Goal: Task Accomplishment & Management: Complete application form

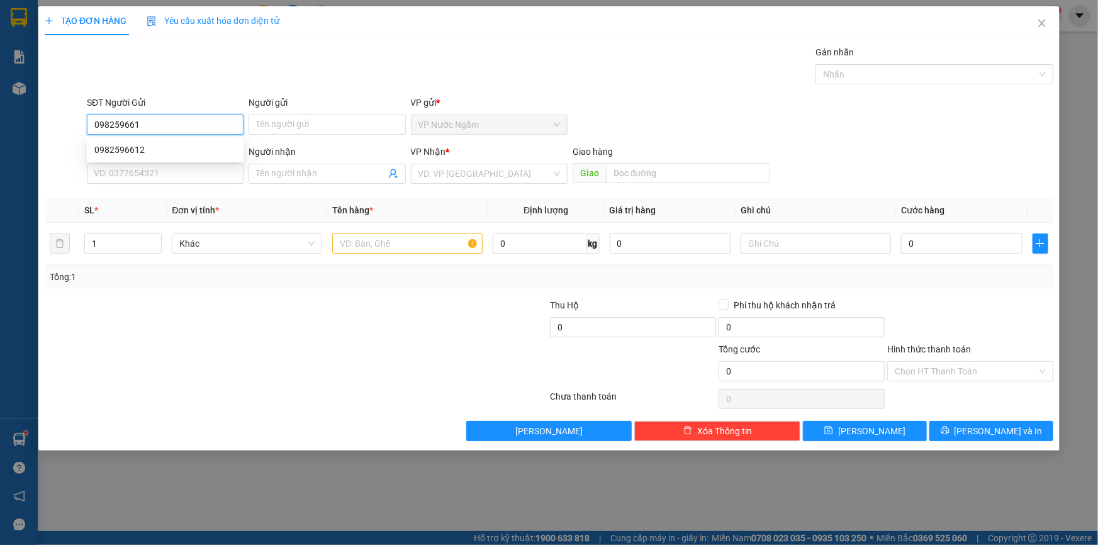
type input "0982596612"
click at [147, 149] on div "0982596612" at bounding box center [165, 150] width 142 height 14
type input "0773465999"
type input "HIỀN"
type input "100.000"
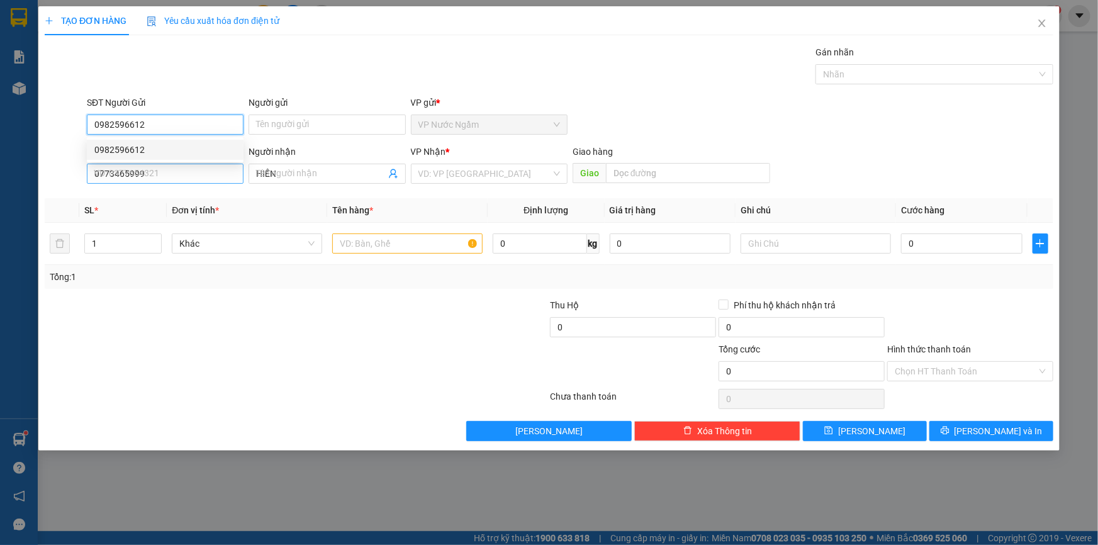
type input "100.000"
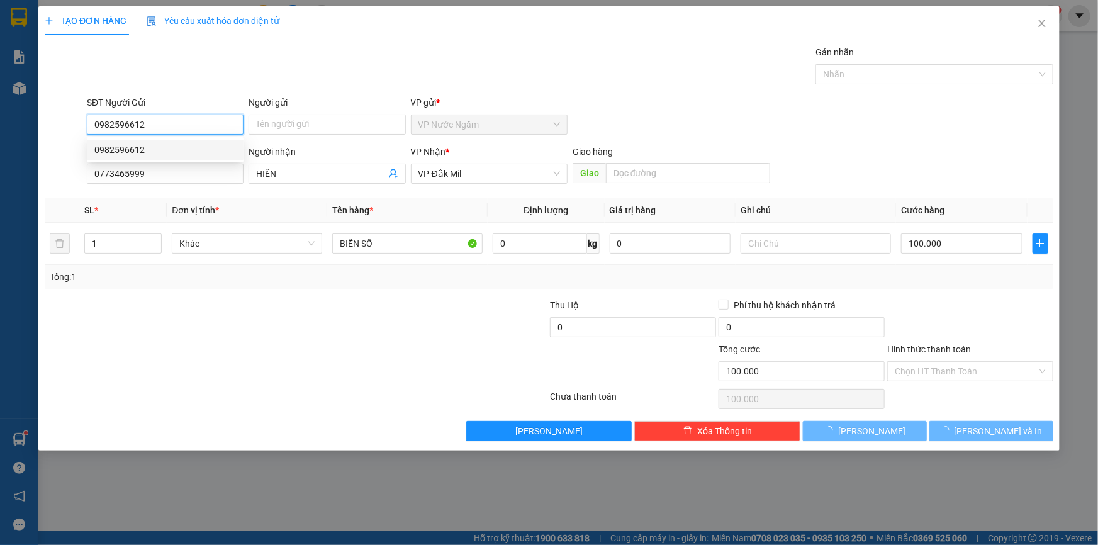
type input "0982596612"
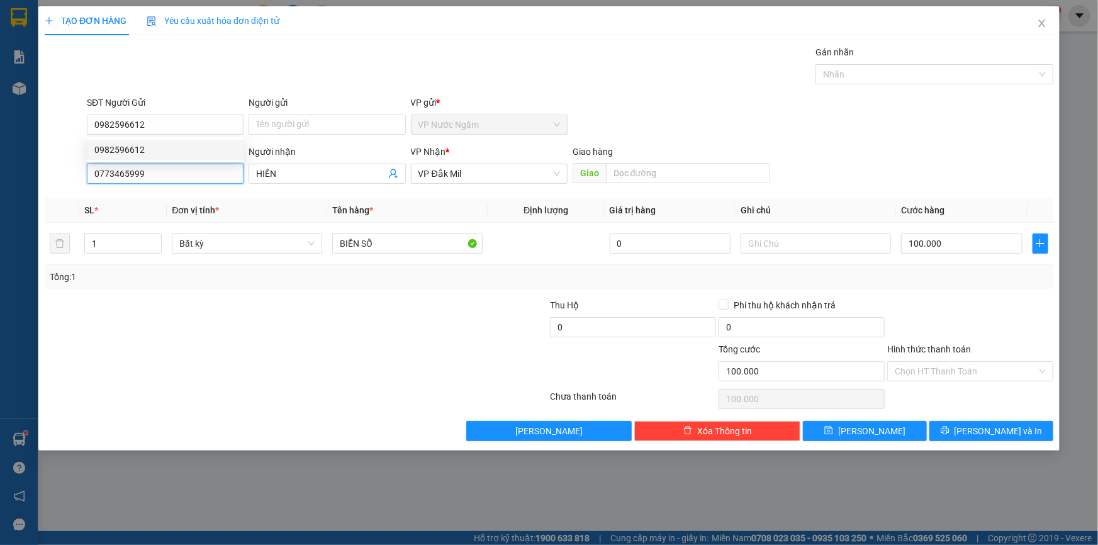
drag, startPoint x: 46, startPoint y: 181, endPoint x: 25, endPoint y: 182, distance: 20.8
click at [25, 182] on div "TẠO ĐƠN HÀNG Yêu cầu xuất hóa đơn điện tử Transit Pickup Surcharge Ids Transit …" at bounding box center [549, 272] width 1098 height 545
type input "0773465999"
click at [164, 204] on div "0773465999 - HIỀN" at bounding box center [165, 199] width 142 height 14
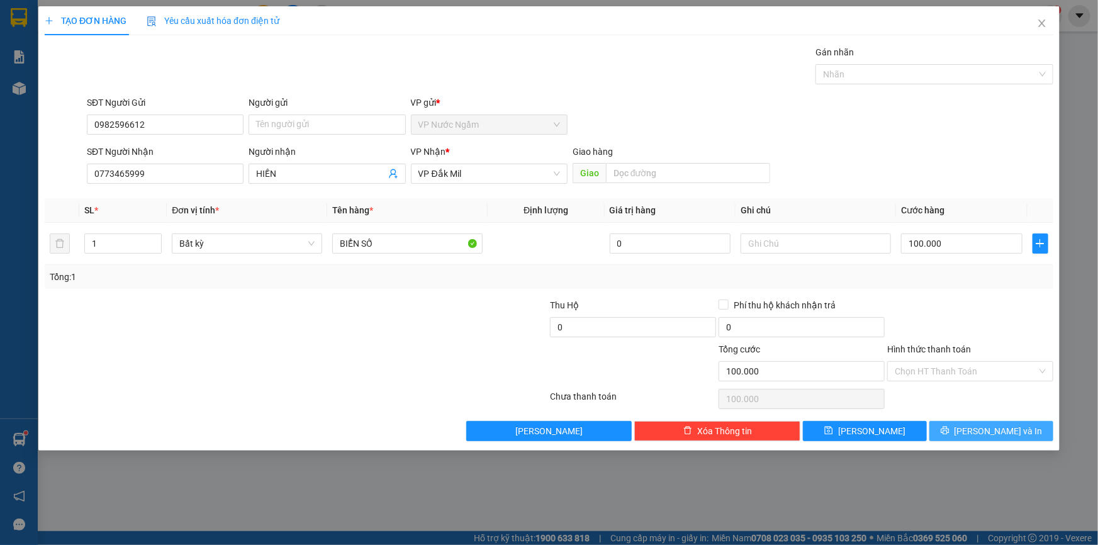
drag, startPoint x: 991, startPoint y: 427, endPoint x: 1000, endPoint y: 421, distance: 10.5
click at [993, 427] on span "[PERSON_NAME] và In" at bounding box center [998, 431] width 88 height 14
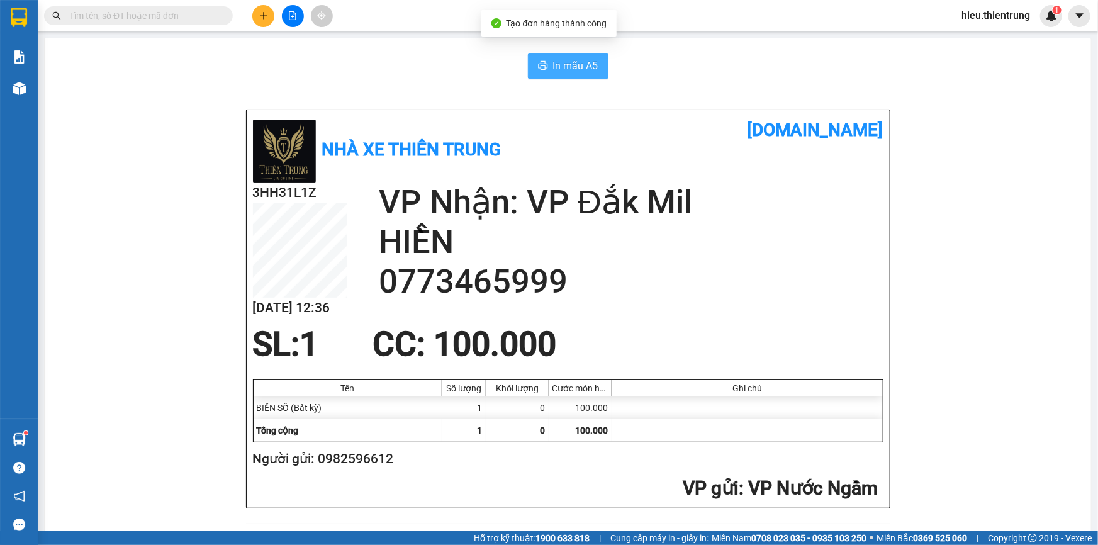
click at [577, 58] on span "In mẫu A5" at bounding box center [575, 66] width 45 height 16
click at [265, 11] on icon "plus" at bounding box center [263, 15] width 9 height 9
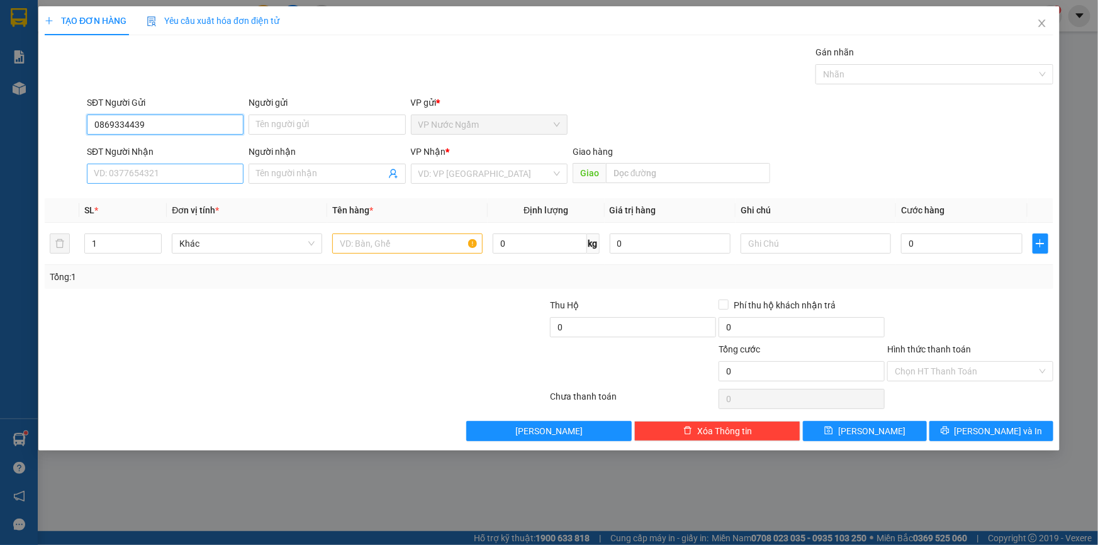
type input "0869334439"
click at [145, 179] on input "SĐT Người Nhận" at bounding box center [165, 174] width 157 height 20
type input "0868022886"
click at [182, 120] on input "0869334439" at bounding box center [165, 124] width 157 height 20
click at [418, 179] on input "search" at bounding box center [484, 173] width 133 height 19
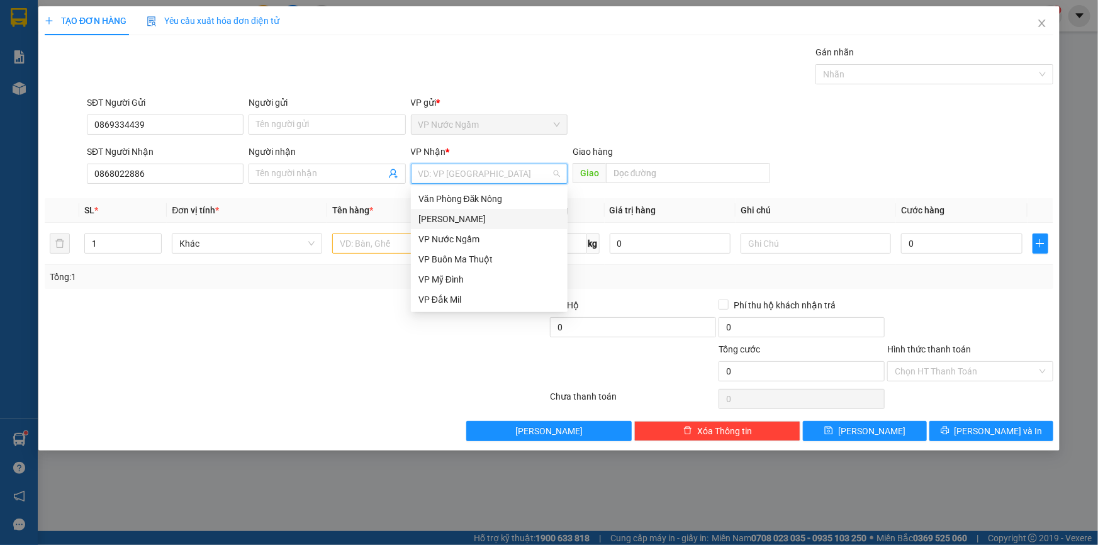
click at [462, 221] on div "[PERSON_NAME]" at bounding box center [489, 219] width 142 height 14
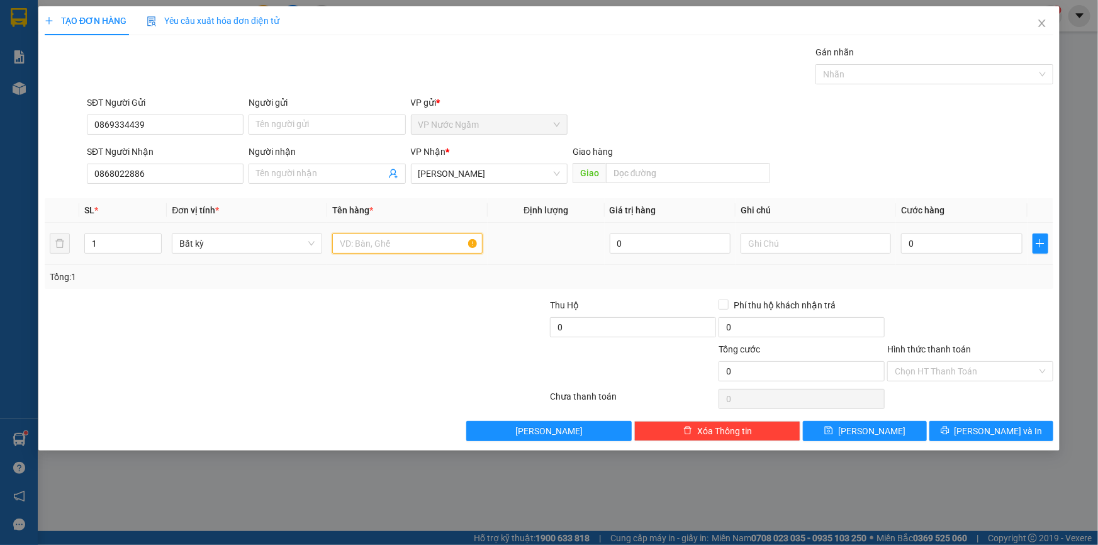
click at [345, 242] on input "text" at bounding box center [407, 243] width 150 height 20
type input "L"
type input "NỒI CHIÊN"
type input "6"
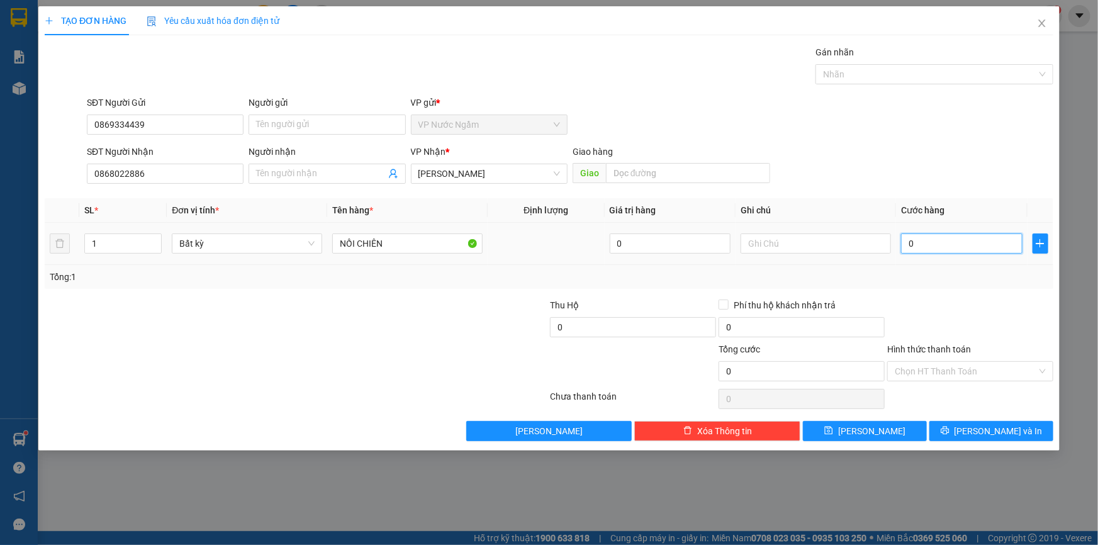
type input "6"
type input "60"
type input "600"
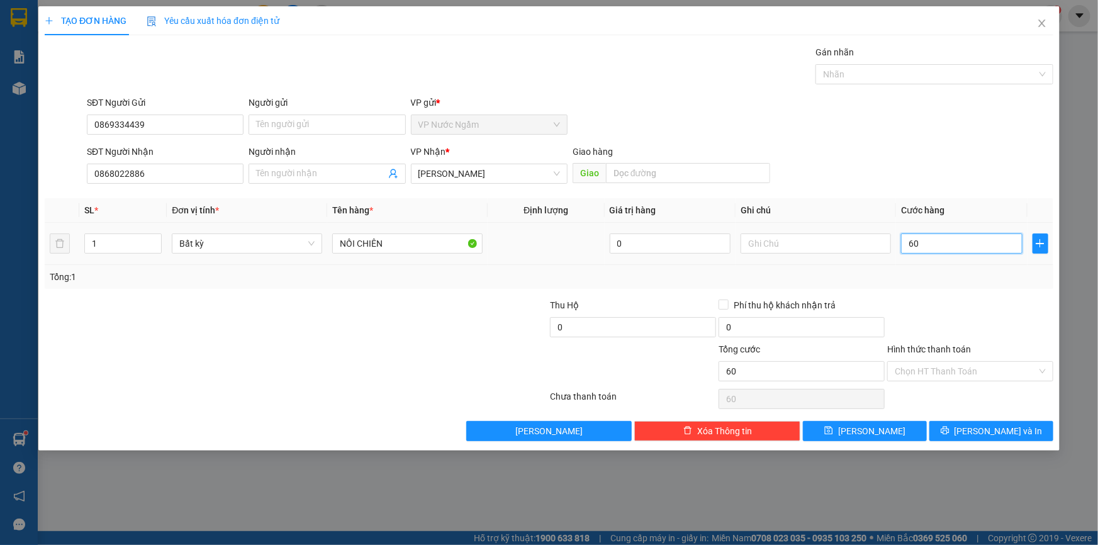
type input "600"
type input "6.000"
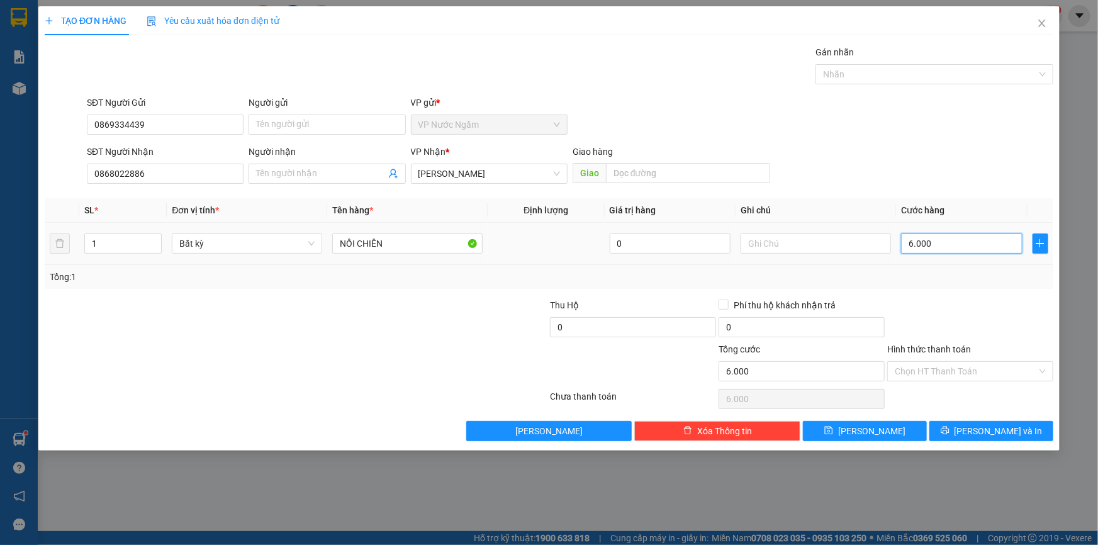
type input "60.000"
type input "600.000"
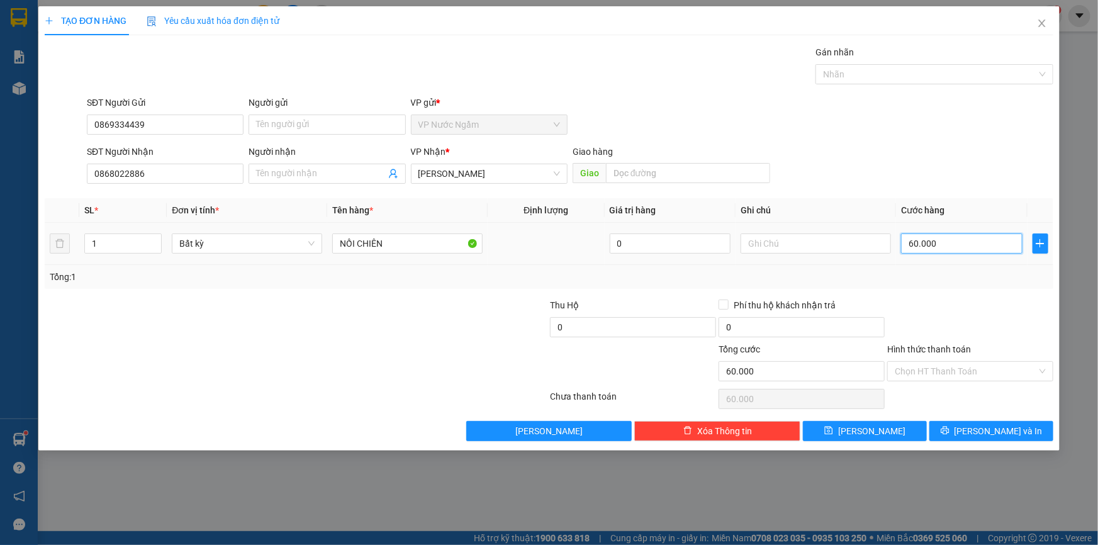
type input "600.000"
click at [596, 323] on input "0" at bounding box center [633, 327] width 166 height 20
type input "8.300.000"
click at [761, 240] on input "text" at bounding box center [815, 243] width 150 height 20
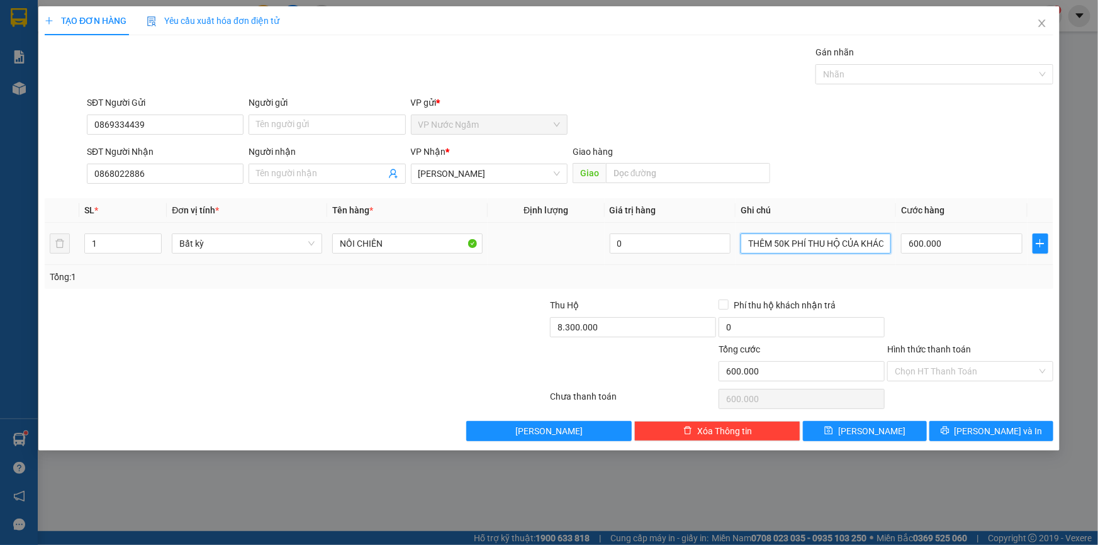
scroll to position [0, 25]
type input "THU THÊM 50K PHÍ THU HỘ CỦA KHÁCH"
drag, startPoint x: 988, startPoint y: 423, endPoint x: 973, endPoint y: 437, distance: 20.0
click at [987, 424] on div "Transit Pickup Surcharge Ids Transit Deliver Surcharge Ids Transit Deliver Surc…" at bounding box center [549, 243] width 1008 height 396
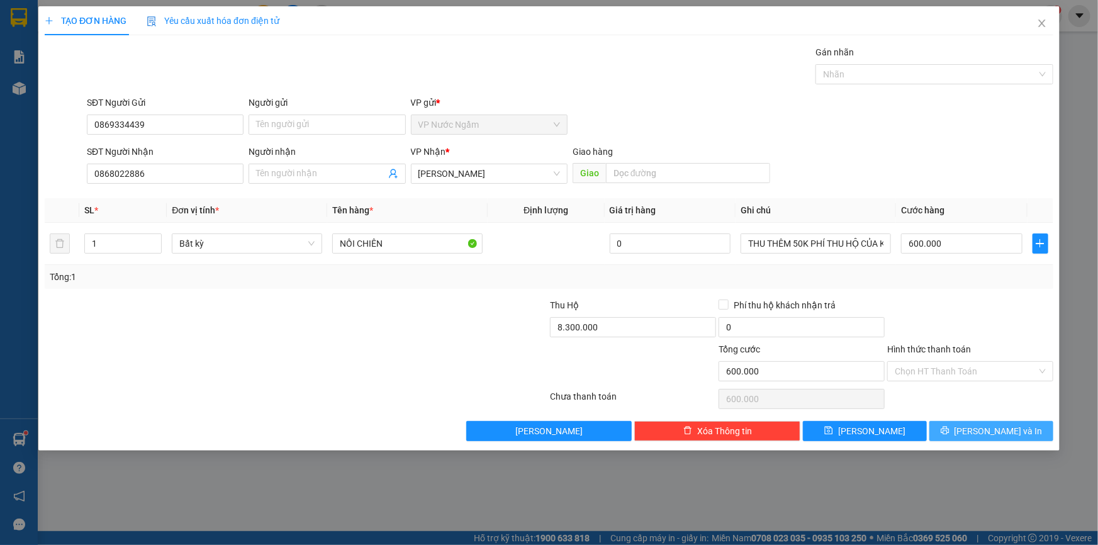
click at [973, 437] on button "[PERSON_NAME] và In" at bounding box center [991, 431] width 124 height 20
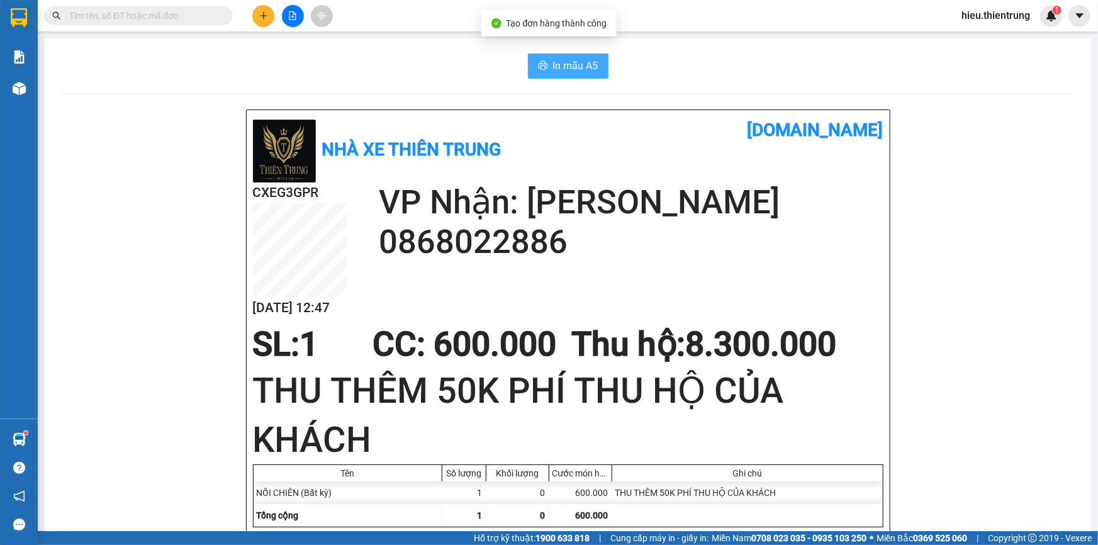
click at [563, 68] on span "In mẫu A5" at bounding box center [575, 66] width 45 height 16
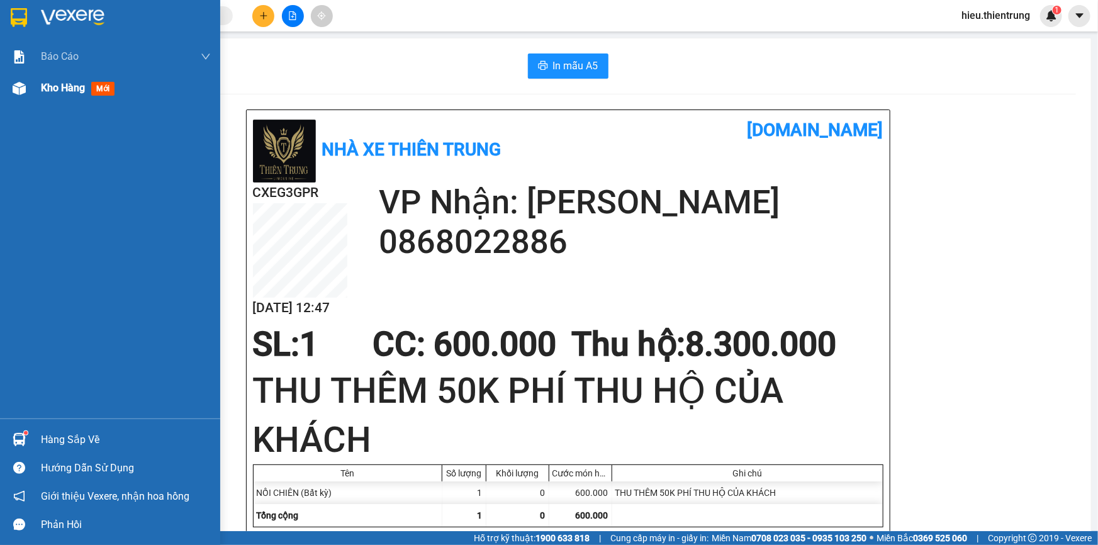
click at [62, 88] on span "Kho hàng" at bounding box center [63, 88] width 44 height 12
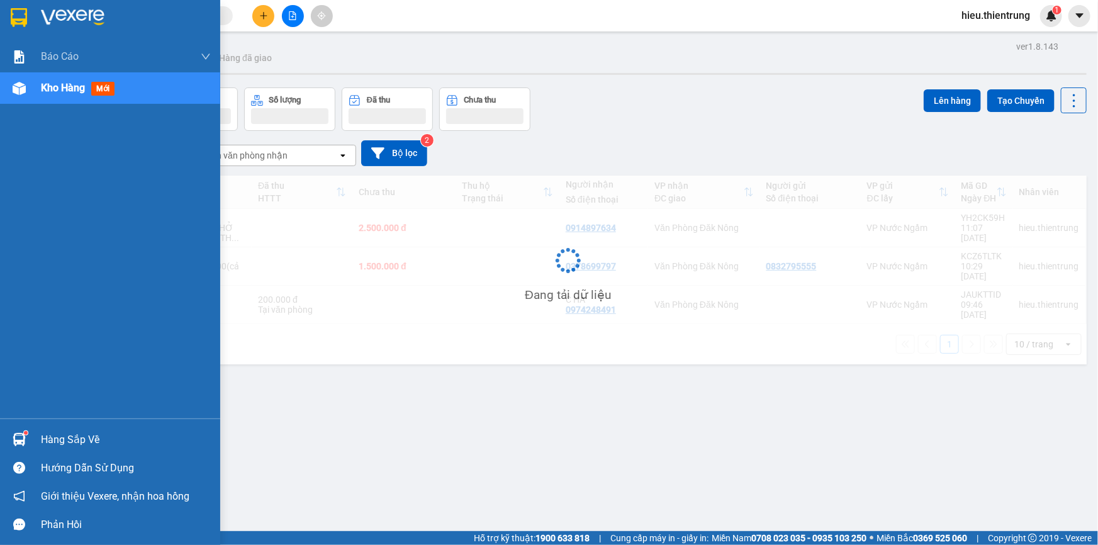
click at [62, 88] on span "Kho hàng" at bounding box center [63, 88] width 44 height 12
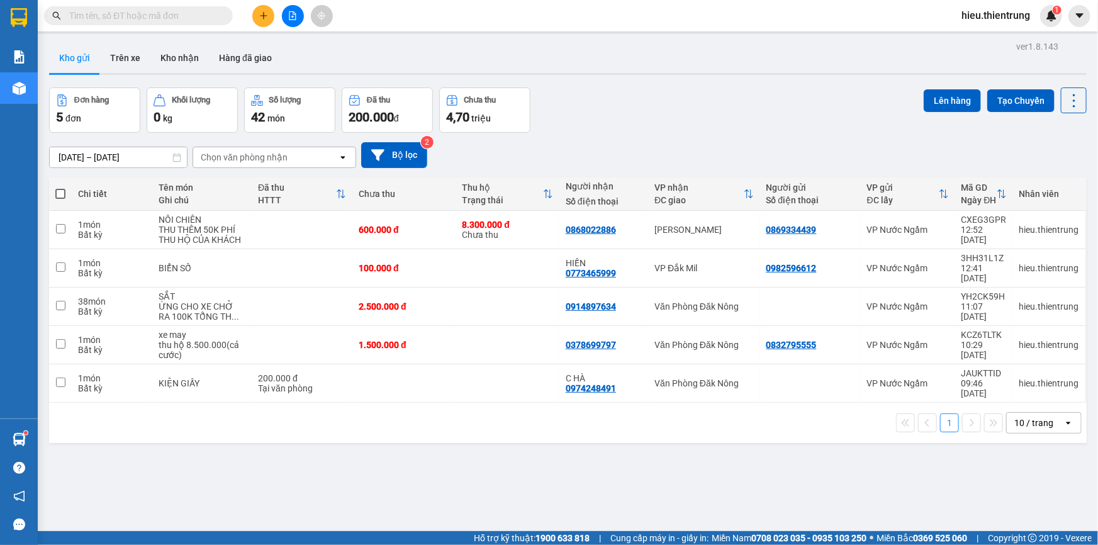
click at [555, 60] on div "Kho gửi Trên xe Kho nhận Hàng đã giao" at bounding box center [567, 59] width 1037 height 33
click at [264, 11] on icon "plus" at bounding box center [263, 15] width 9 height 9
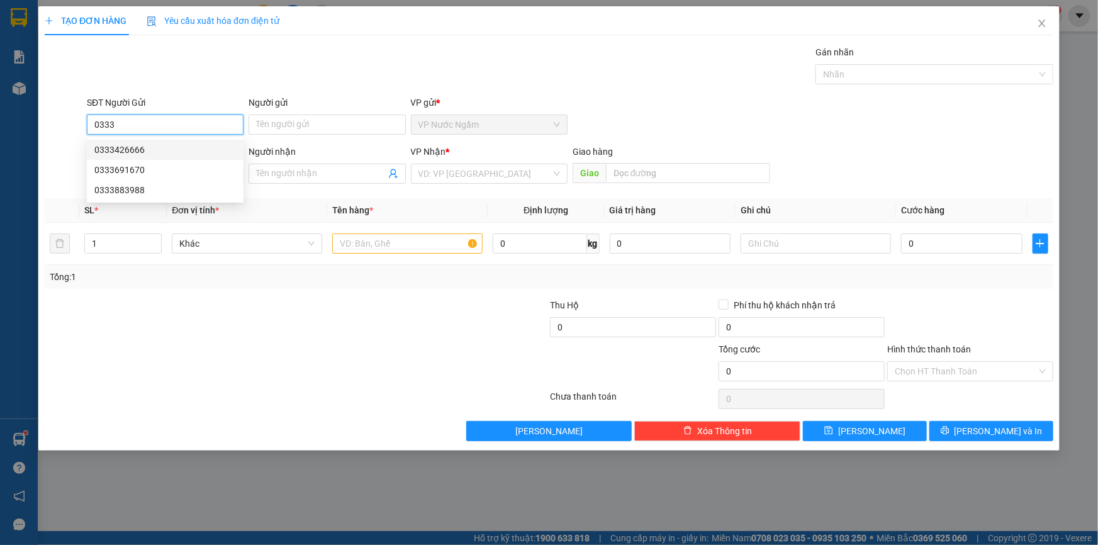
click at [135, 147] on div "0333426666" at bounding box center [165, 150] width 142 height 14
type input "0333426666"
type input "0387375353"
type input "[PERSON_NAME]"
type input "1.000.000"
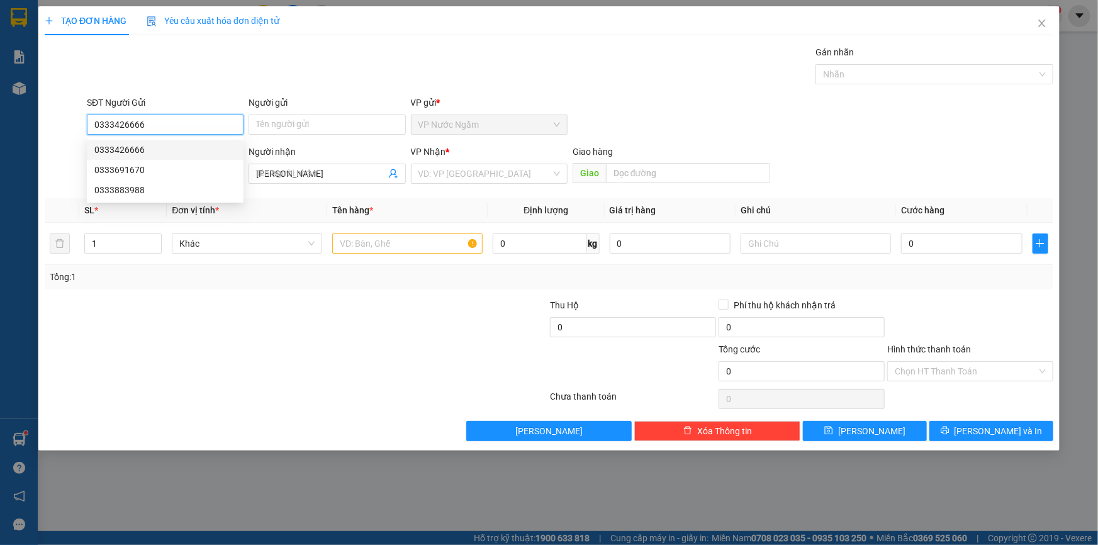
type input "1.000.000"
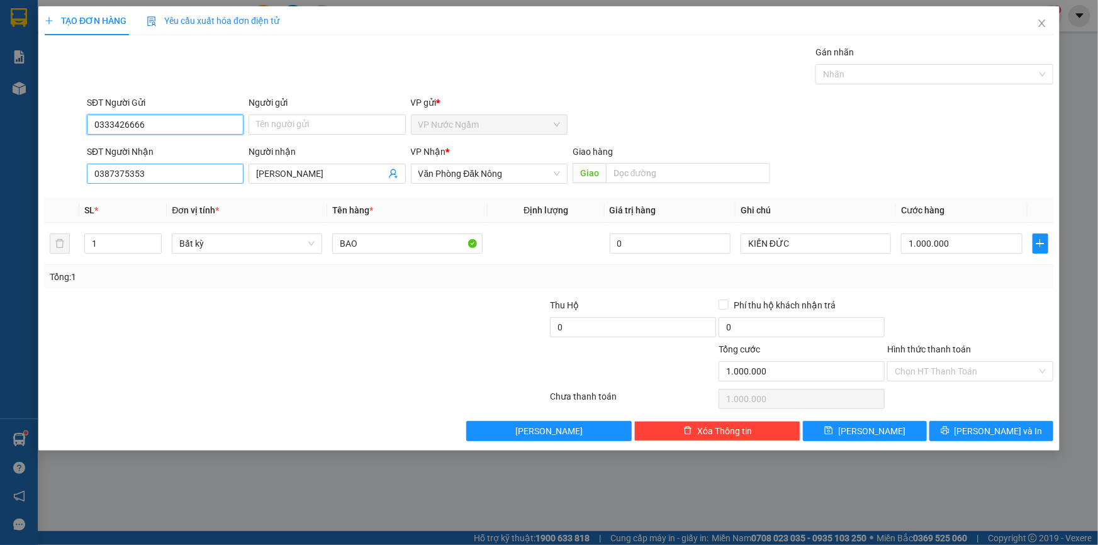
type input "0333426666"
drag, startPoint x: 147, startPoint y: 172, endPoint x: 0, endPoint y: 175, distance: 147.2
click at [0, 175] on div "TẠO ĐƠN HÀNG Yêu cầu xuất hóa đơn điện tử Transit Pickup Surcharge Ids Transit …" at bounding box center [549, 272] width 1098 height 545
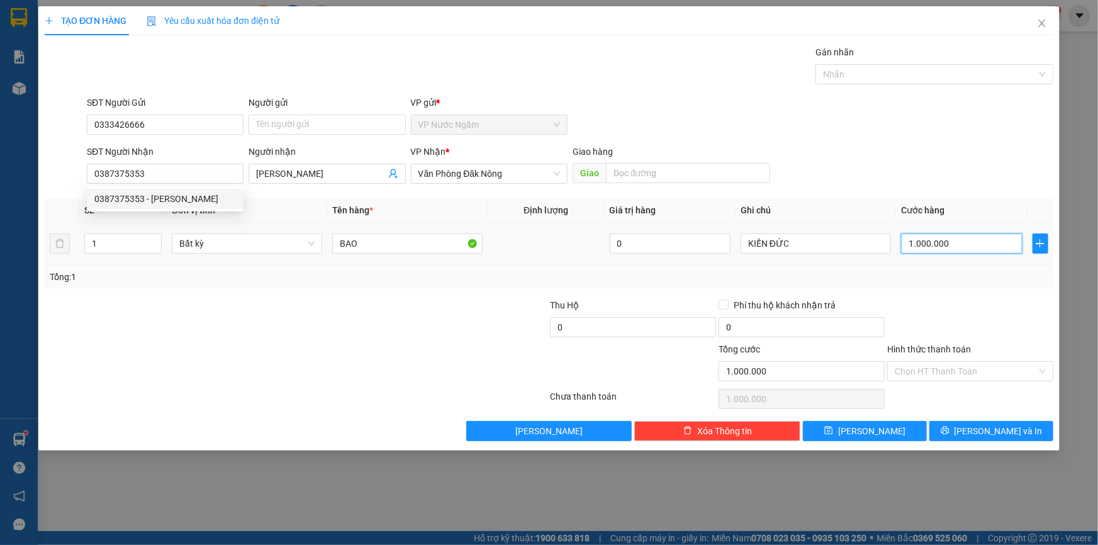
click at [966, 236] on input "1.000.000" at bounding box center [961, 243] width 121 height 20
type input "9"
type input "90"
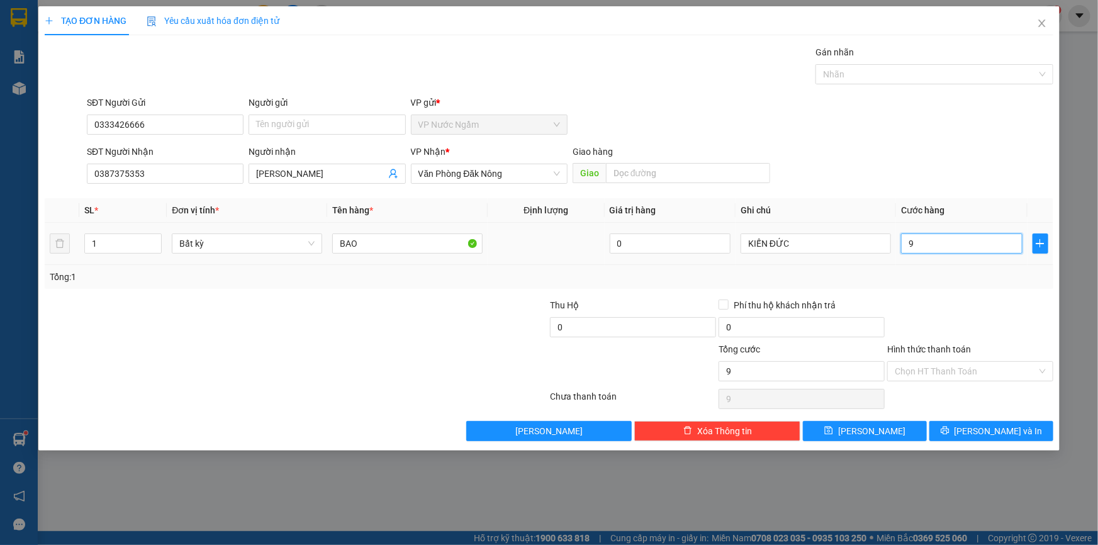
type input "90"
type input "900"
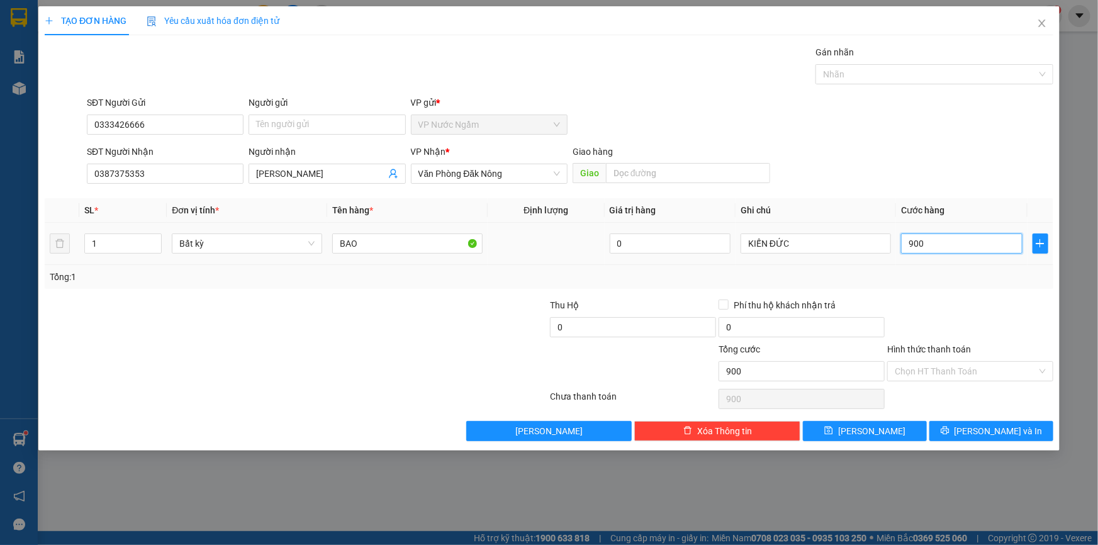
type input "9.000"
type input "90.000"
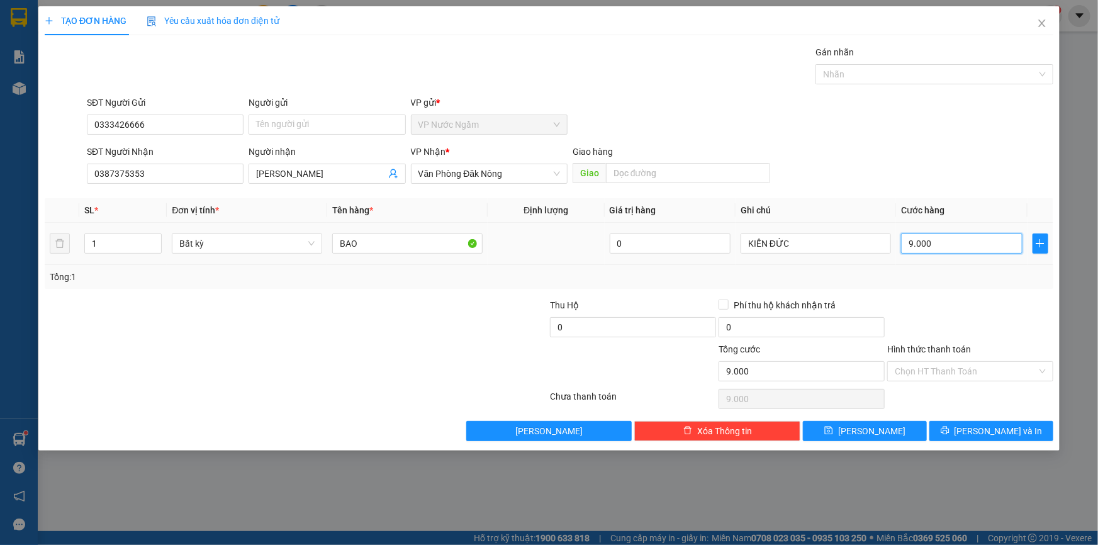
type input "90.000"
type input "900.000"
click at [977, 428] on button "[PERSON_NAME] và In" at bounding box center [991, 431] width 124 height 20
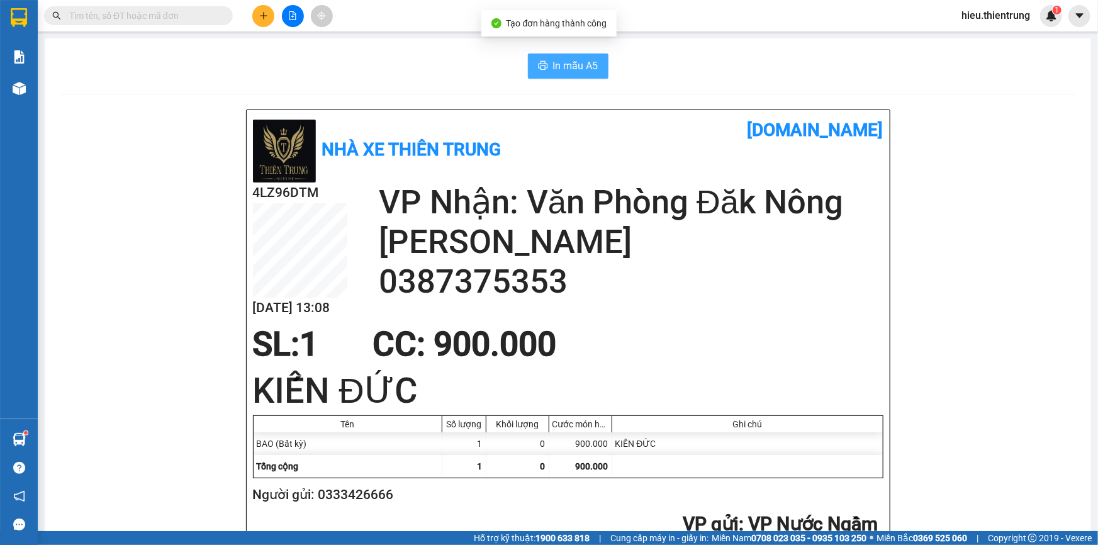
click at [576, 66] on span "In mẫu A5" at bounding box center [575, 66] width 45 height 16
drag, startPoint x: 715, startPoint y: 57, endPoint x: 408, endPoint y: 87, distance: 307.8
click at [714, 58] on div "In mẫu A5" at bounding box center [568, 65] width 1016 height 25
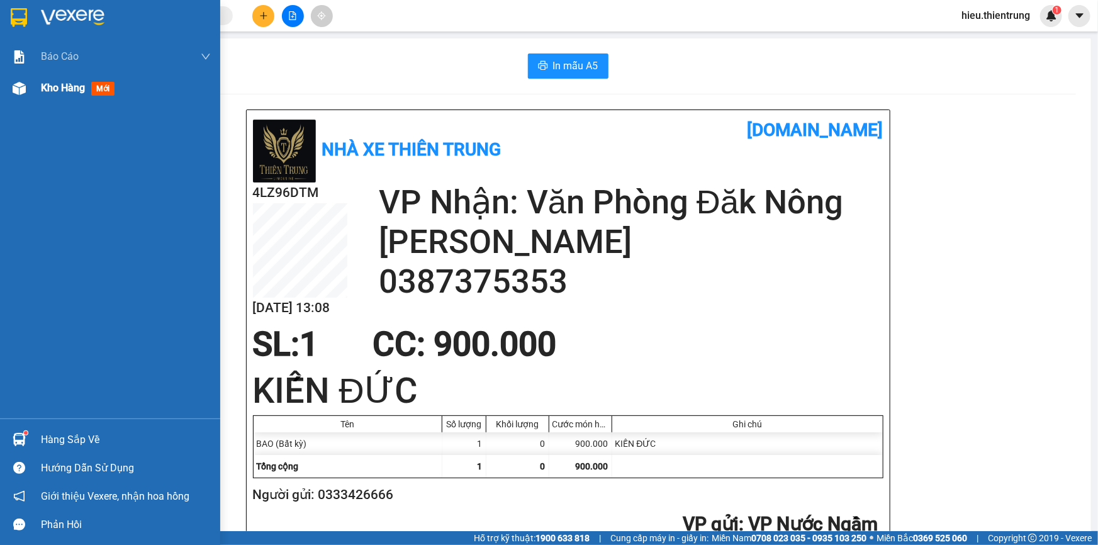
click at [18, 87] on img at bounding box center [19, 88] width 13 height 13
click at [19, 86] on img at bounding box center [19, 88] width 13 height 13
